Goal: Navigation & Orientation: Find specific page/section

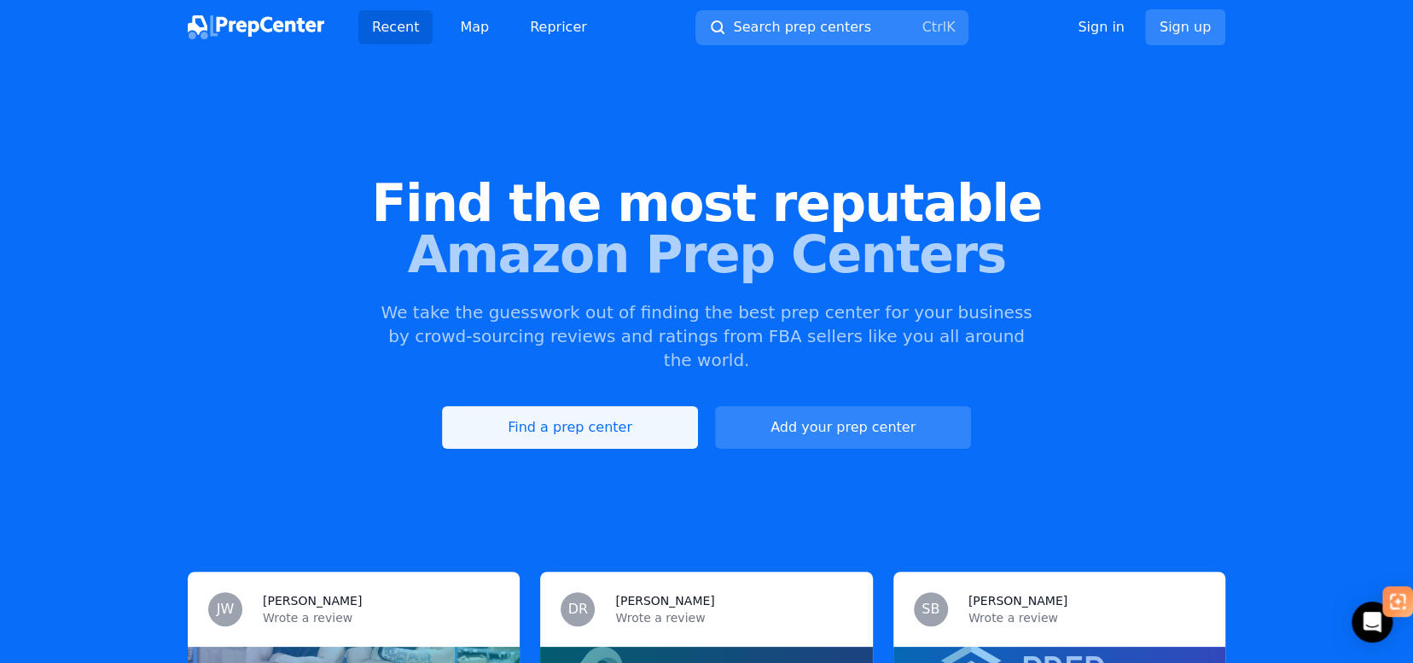
click at [584, 406] on link "Find a prep center" at bounding box center [570, 427] width 256 height 43
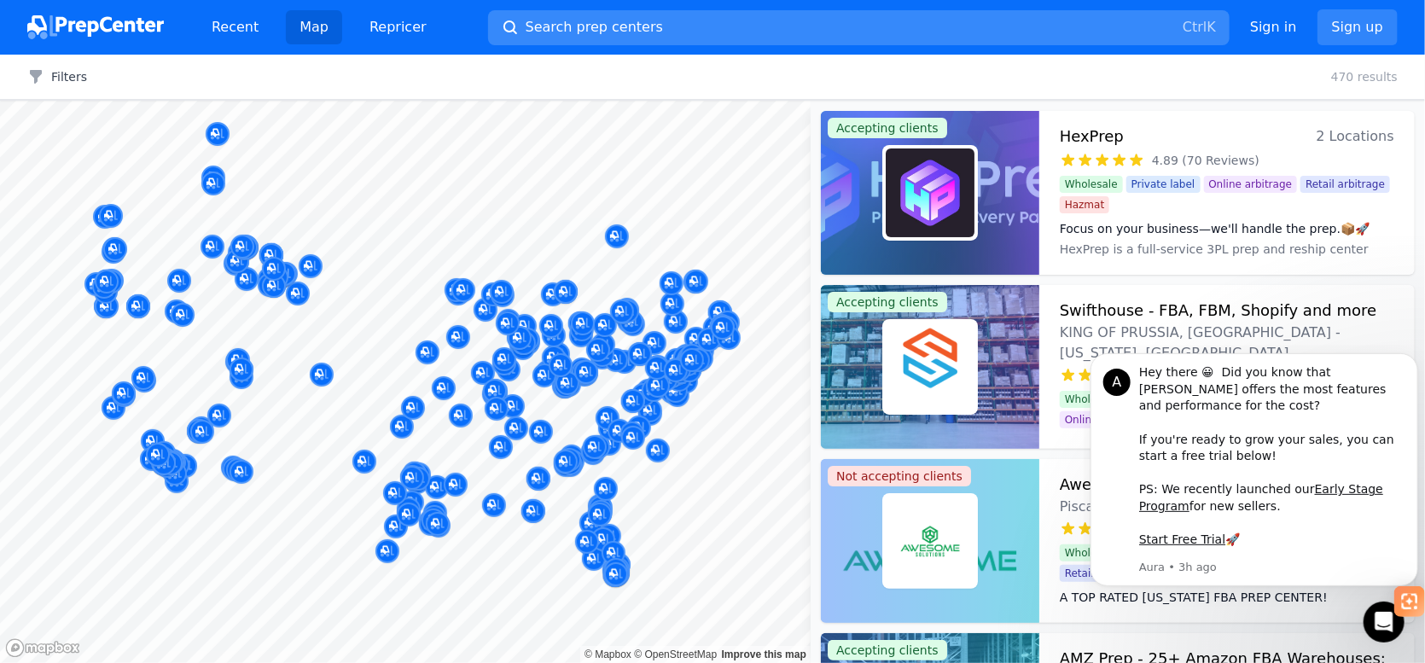
click at [608, 18] on span "Search prep centers" at bounding box center [594, 27] width 137 height 20
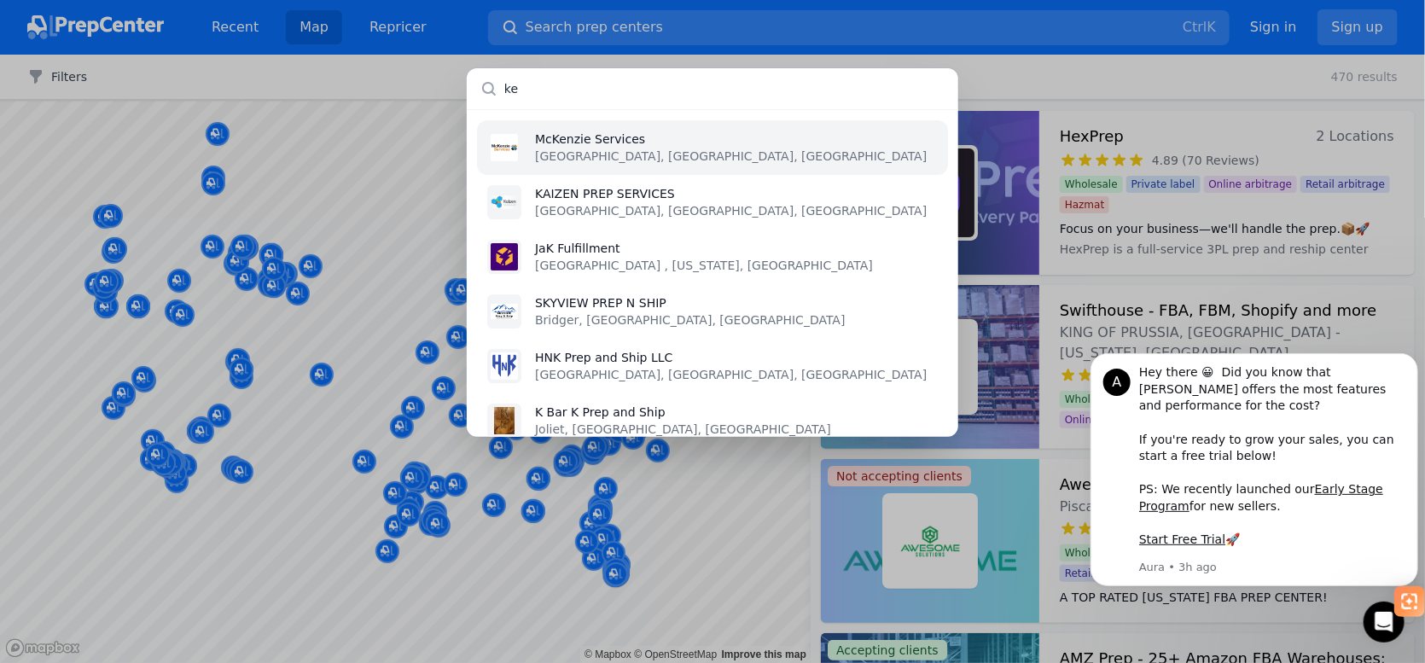
type input "k"
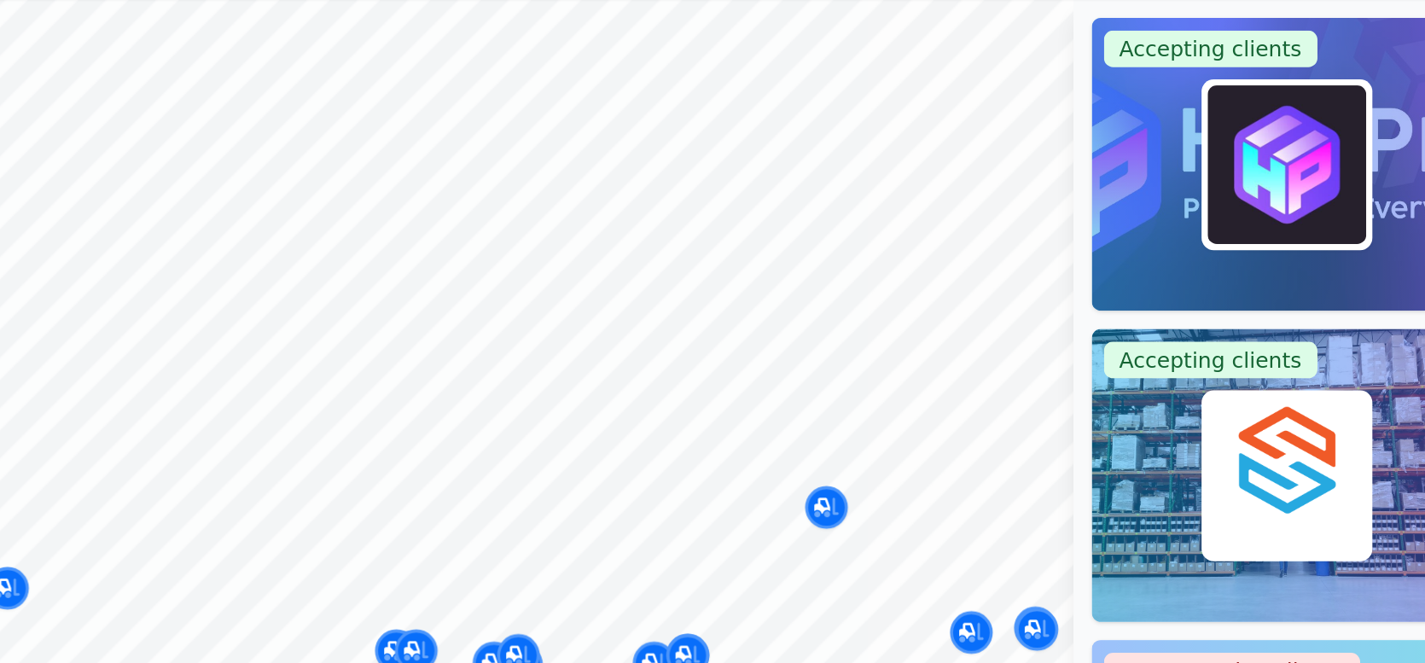
click at [914, 194] on img at bounding box center [930, 192] width 89 height 89
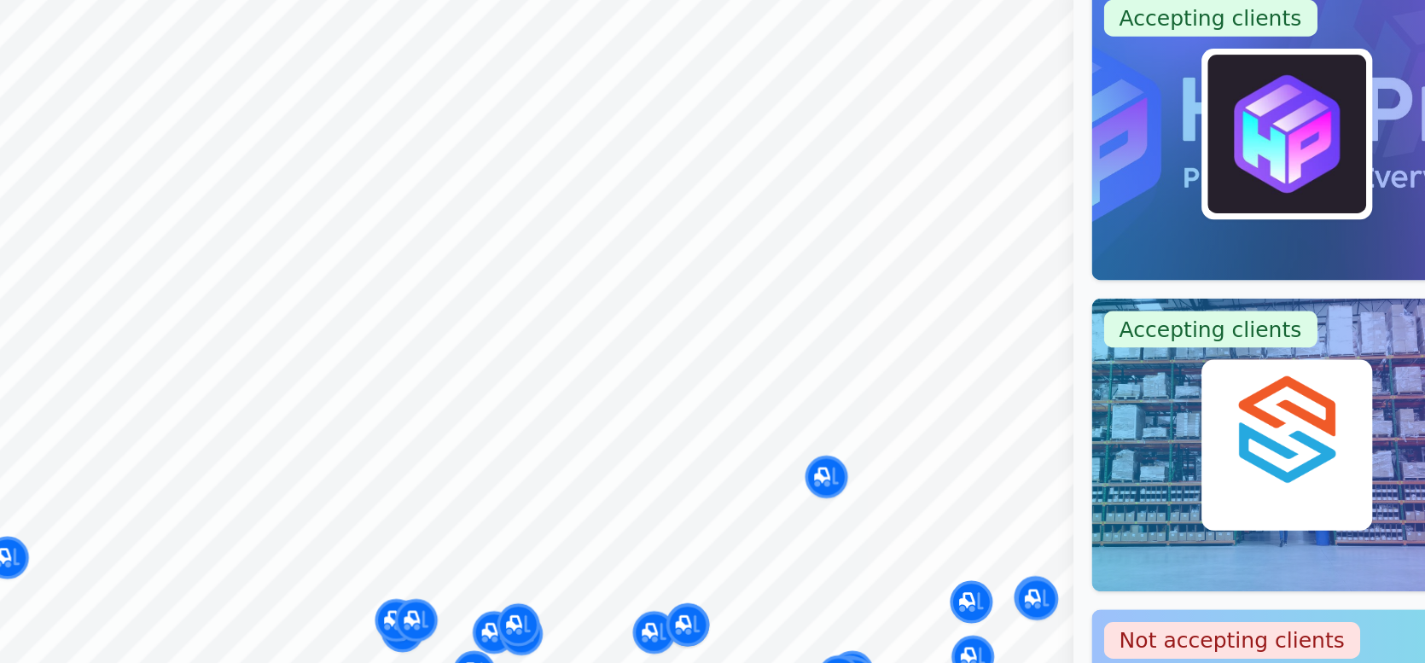
click at [936, 201] on img at bounding box center [930, 192] width 89 height 89
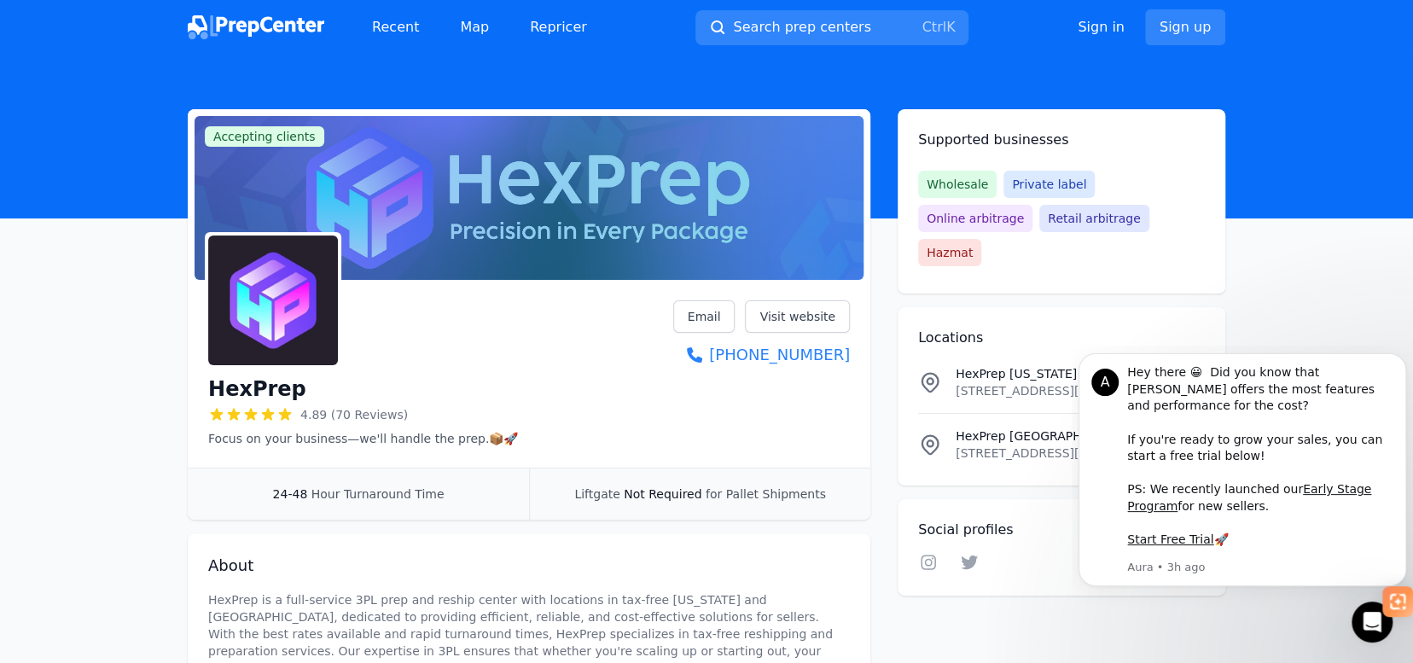
click at [1032, 205] on span "Online arbitrage" at bounding box center [975, 218] width 114 height 27
click at [987, 445] on p "[STREET_ADDRESS][PERSON_NAME][US_STATE]" at bounding box center [1050, 453] width 189 height 17
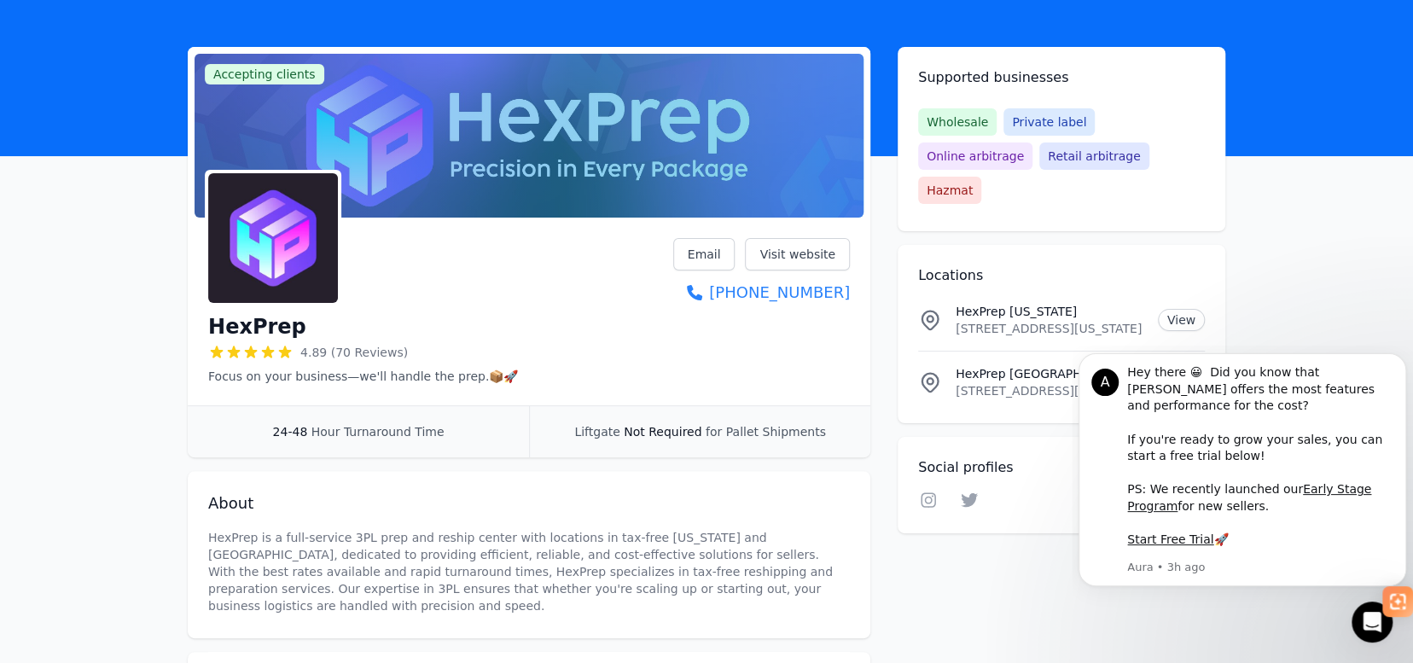
scroll to position [52, 0]
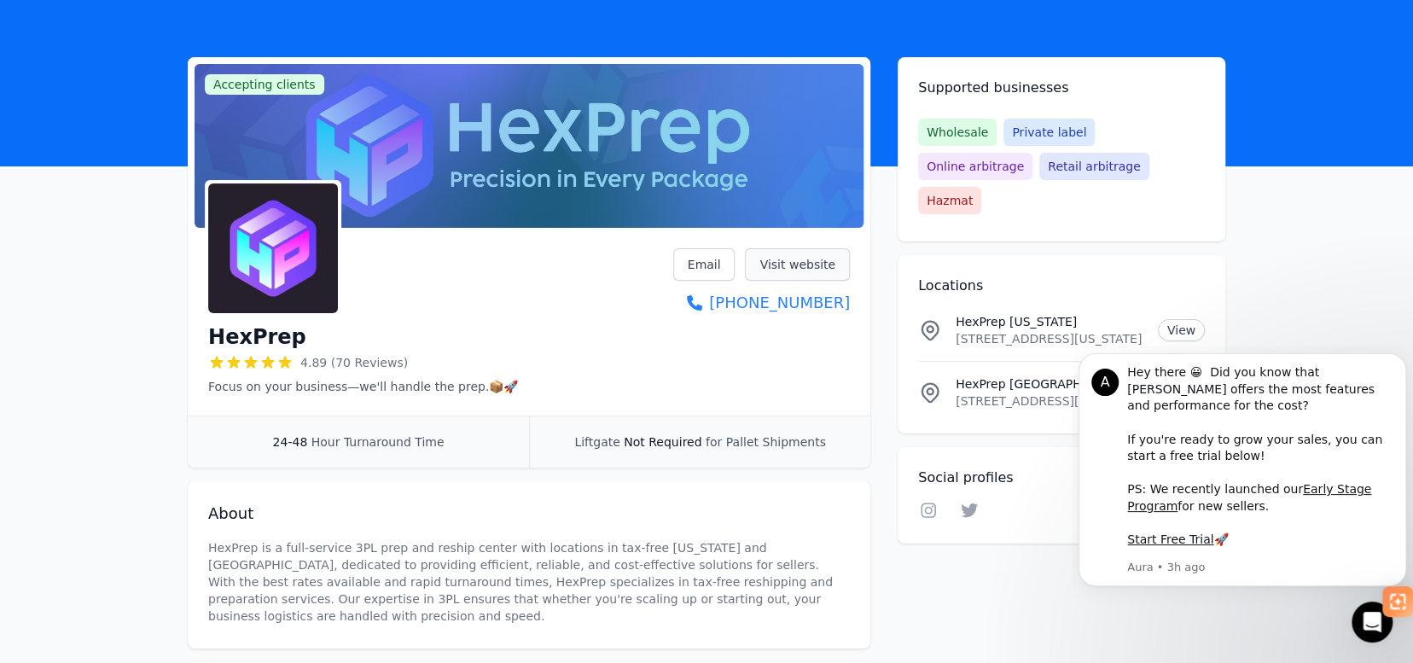
click at [800, 275] on link "Visit website" at bounding box center [797, 264] width 105 height 32
